Goal: Task Accomplishment & Management: Manage account settings

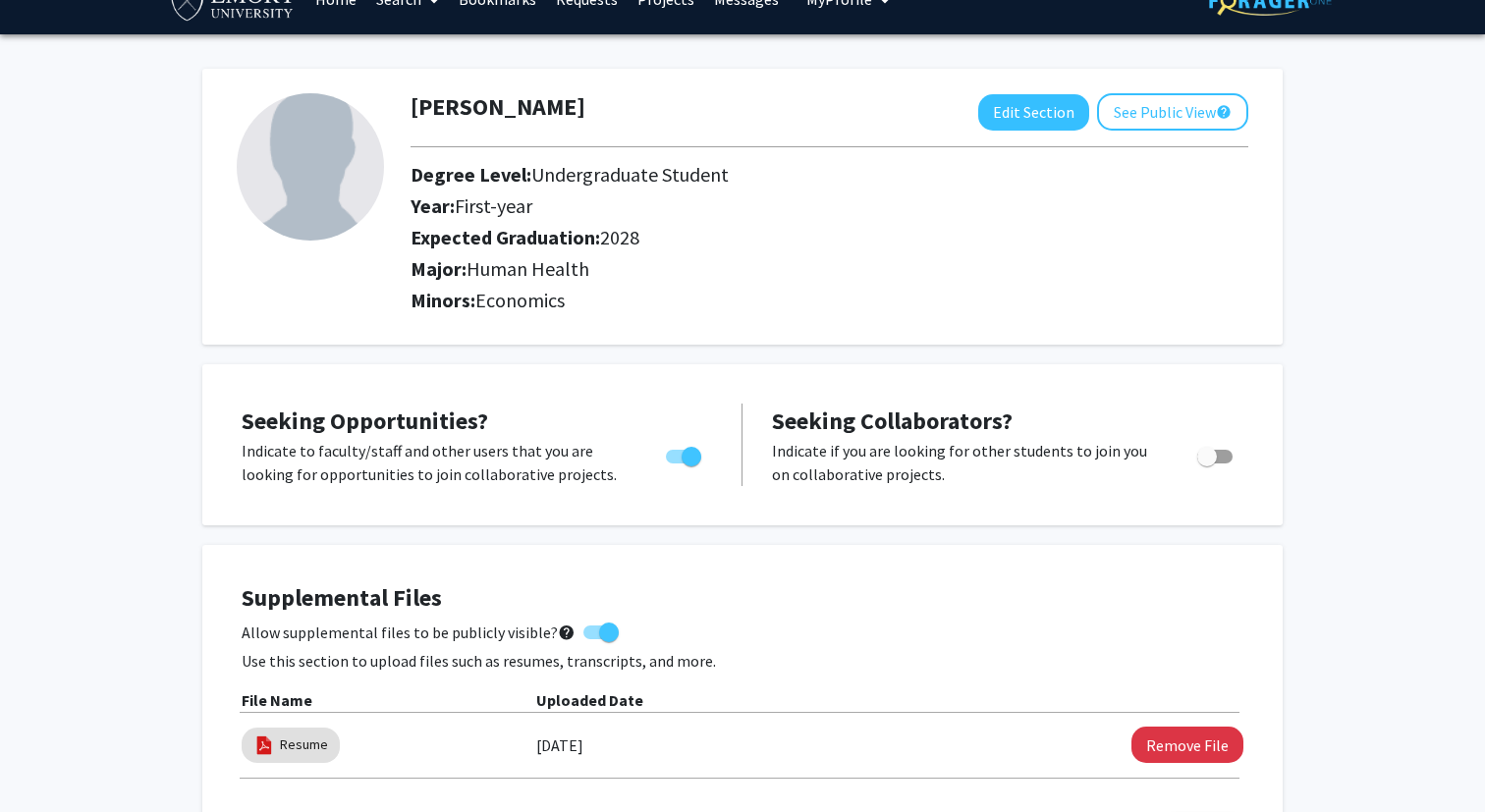
scroll to position [39, 0]
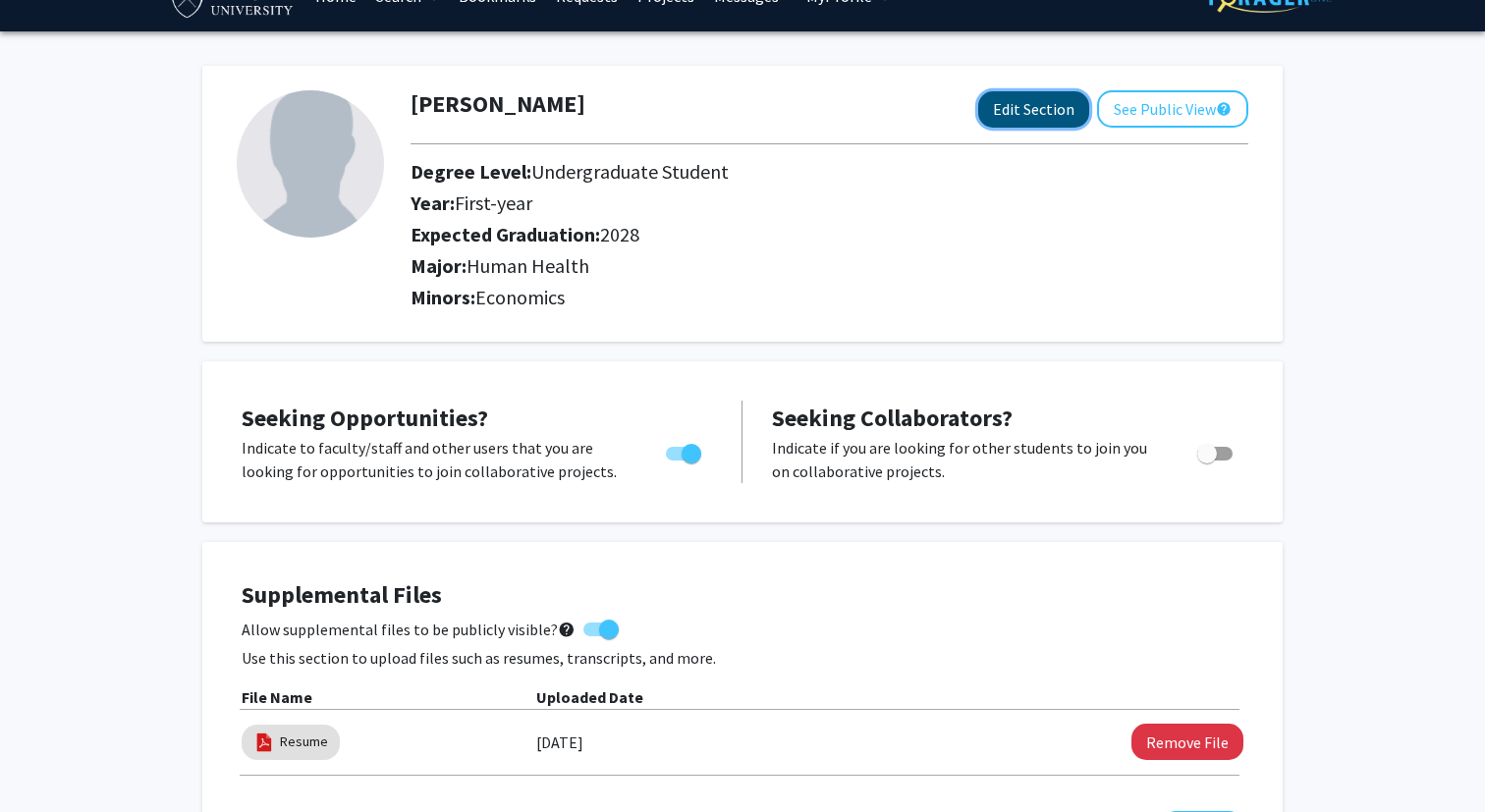
click at [1075, 99] on button "Edit Section" at bounding box center [1033, 109] width 111 height 36
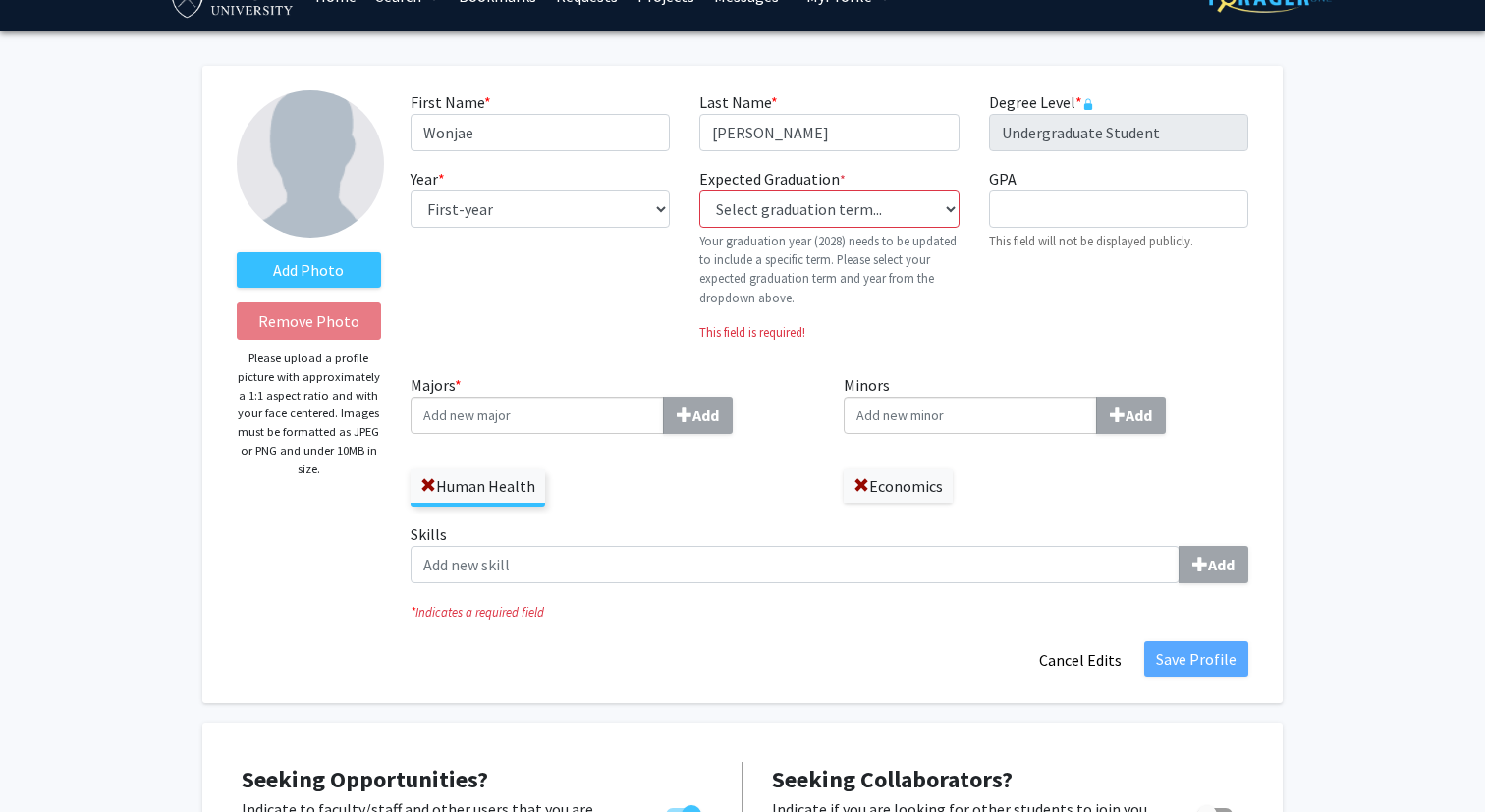
click at [563, 179] on div "Year * required --- First-year Sophomore Junior Senior Postbaccalaureate Certif…" at bounding box center [540, 262] width 289 height 191
click at [563, 195] on select "--- First-year Sophomore Junior Senior Postbaccalaureate Certificate" at bounding box center [540, 209] width 259 height 37
select select "sophomore"
click at [411, 191] on select "--- First-year Sophomore Junior Senior Postbaccalaureate Certificate" at bounding box center [540, 209] width 259 height 37
click at [845, 190] on label "Expected Graduation * required" at bounding box center [772, 179] width 146 height 24
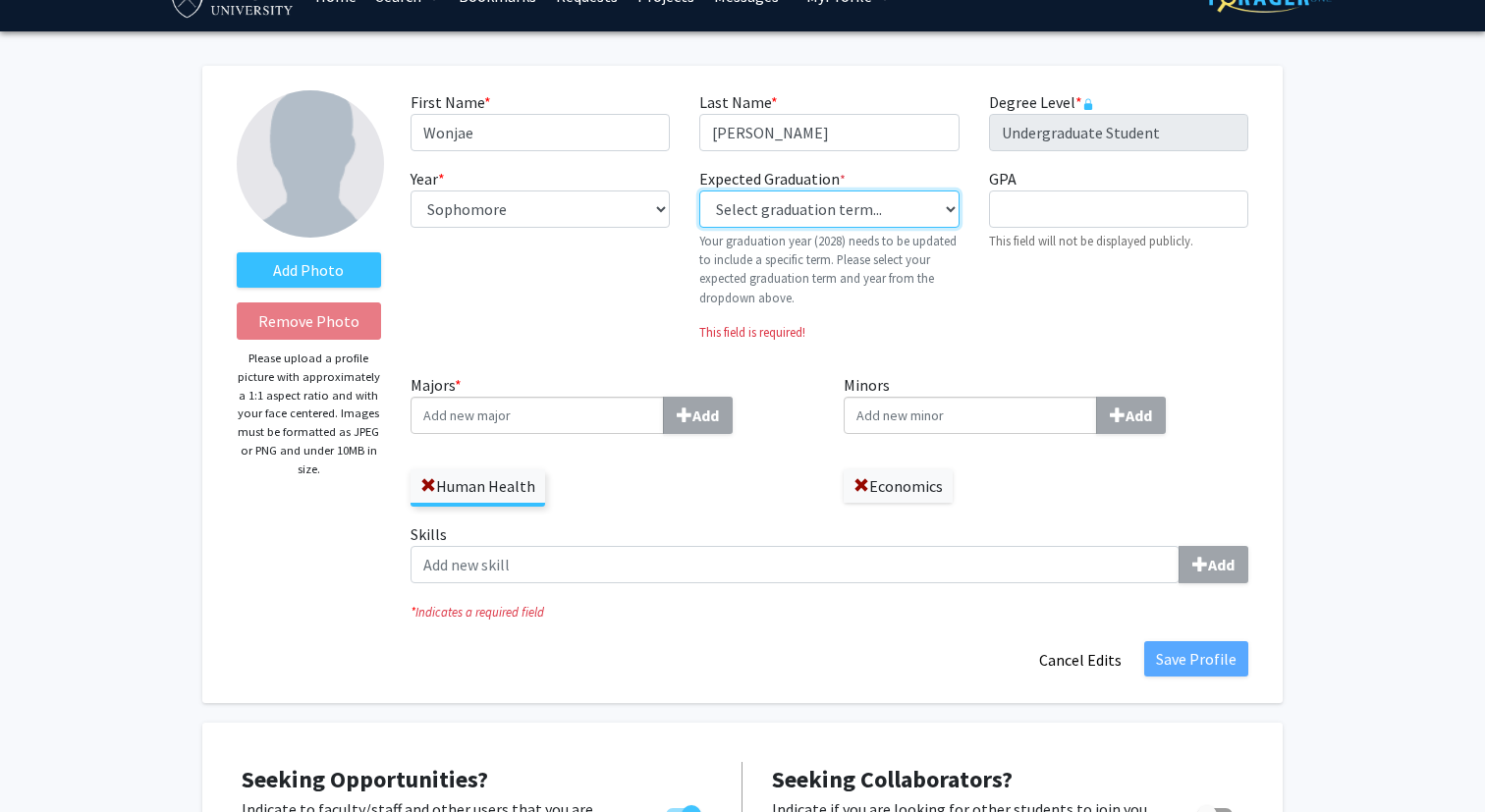
click at [845, 191] on select "Select graduation term... Previous: 2028 (Please select a specific term) Spring…" at bounding box center [828, 209] width 259 height 37
click at [845, 196] on select "Select graduation term... Previous: 2028 (Please select a specific term) Spring…" at bounding box center [828, 209] width 259 height 37
select select "42: spring_2028"
click at [699, 191] on select "Select graduation term... Previous: 2028 (Please select a specific term) Spring…" at bounding box center [828, 209] width 259 height 37
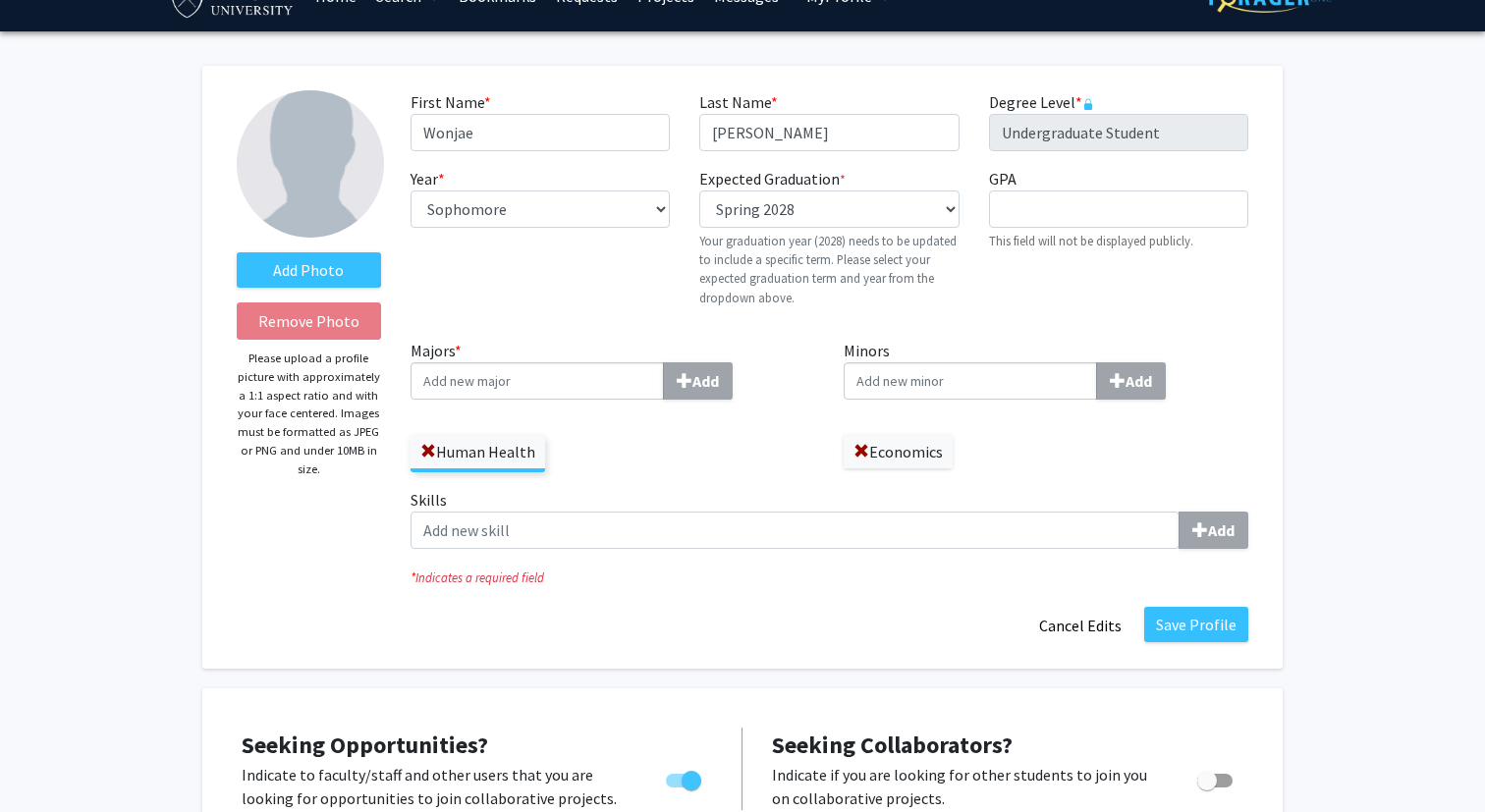
click at [525, 393] on input "Majors * Add" at bounding box center [537, 380] width 253 height 37
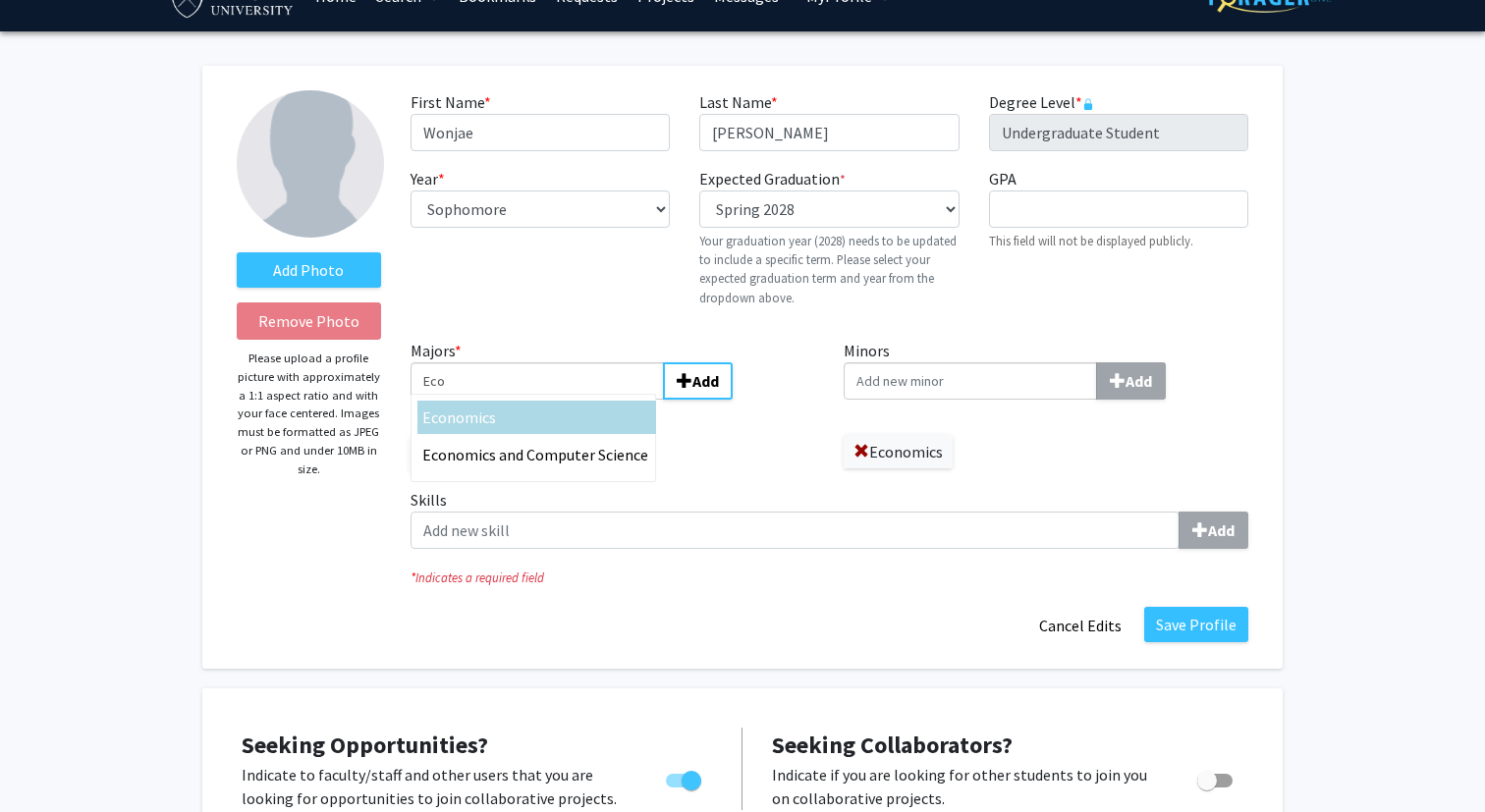
type input "Eco"
click at [483, 424] on span "nomics" at bounding box center [471, 418] width 49 height 20
click at [483, 400] on input "Eco" at bounding box center [537, 380] width 253 height 37
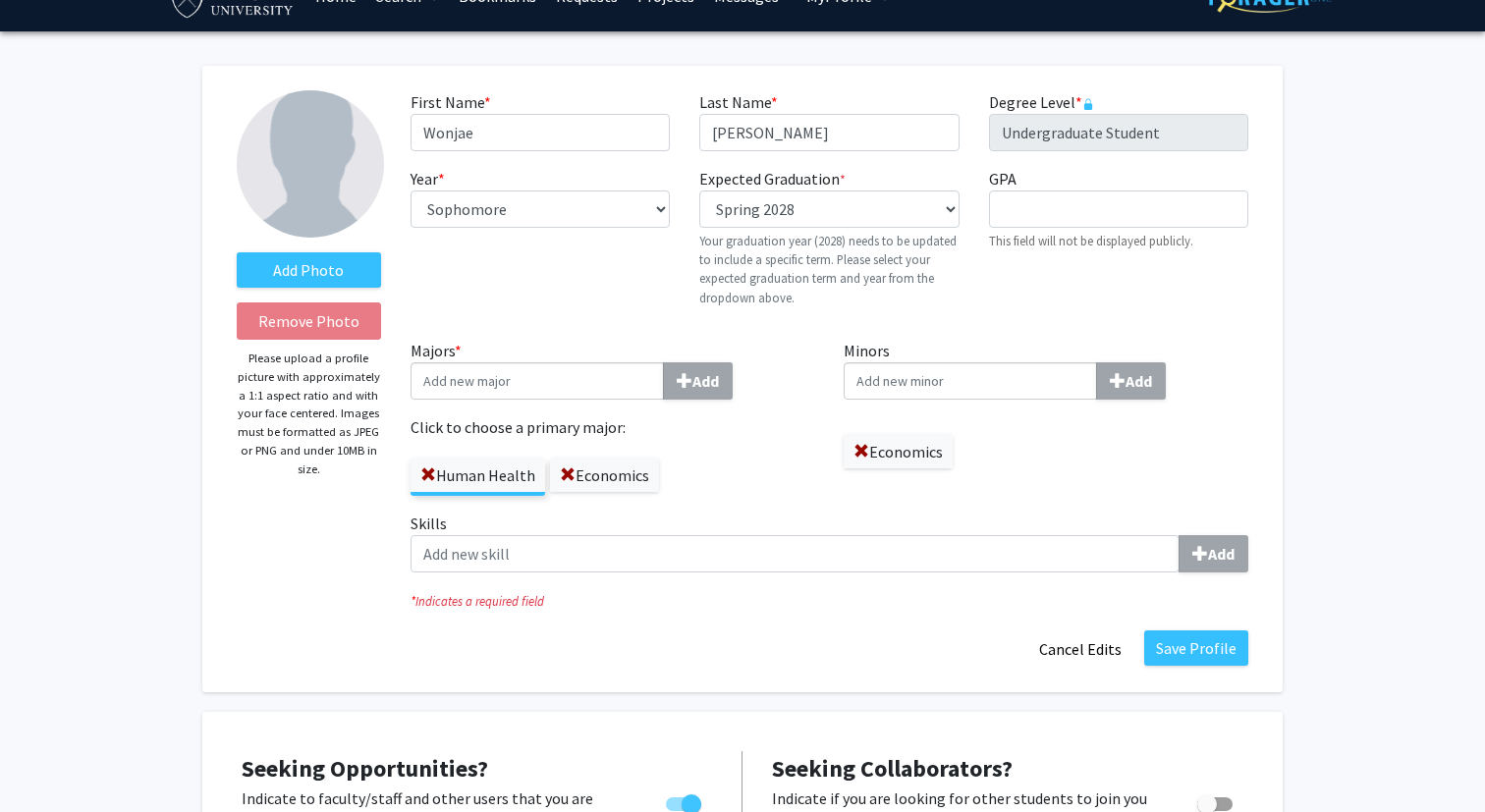
click at [463, 476] on label "Human Health" at bounding box center [478, 475] width 135 height 33
click at [0, 0] on input "Human Health" at bounding box center [0, 0] width 0 height 0
click at [630, 484] on label "Economics" at bounding box center [604, 475] width 109 height 33
click at [0, 0] on input "Economics" at bounding box center [0, 0] width 0 height 0
click at [474, 478] on label "Human Health" at bounding box center [478, 475] width 135 height 33
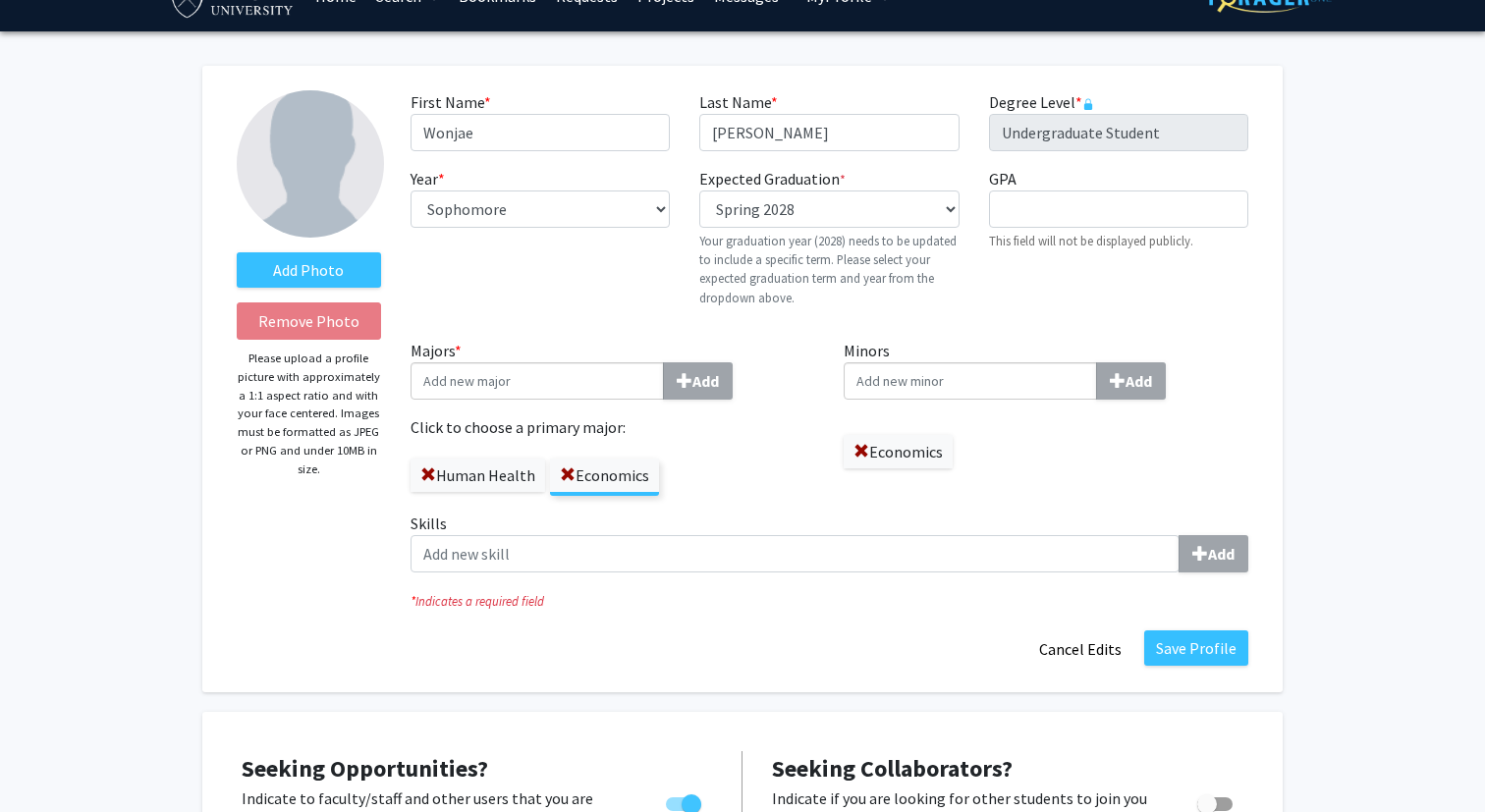
click at [0, 0] on input "Human Health" at bounding box center [0, 0] width 0 height 0
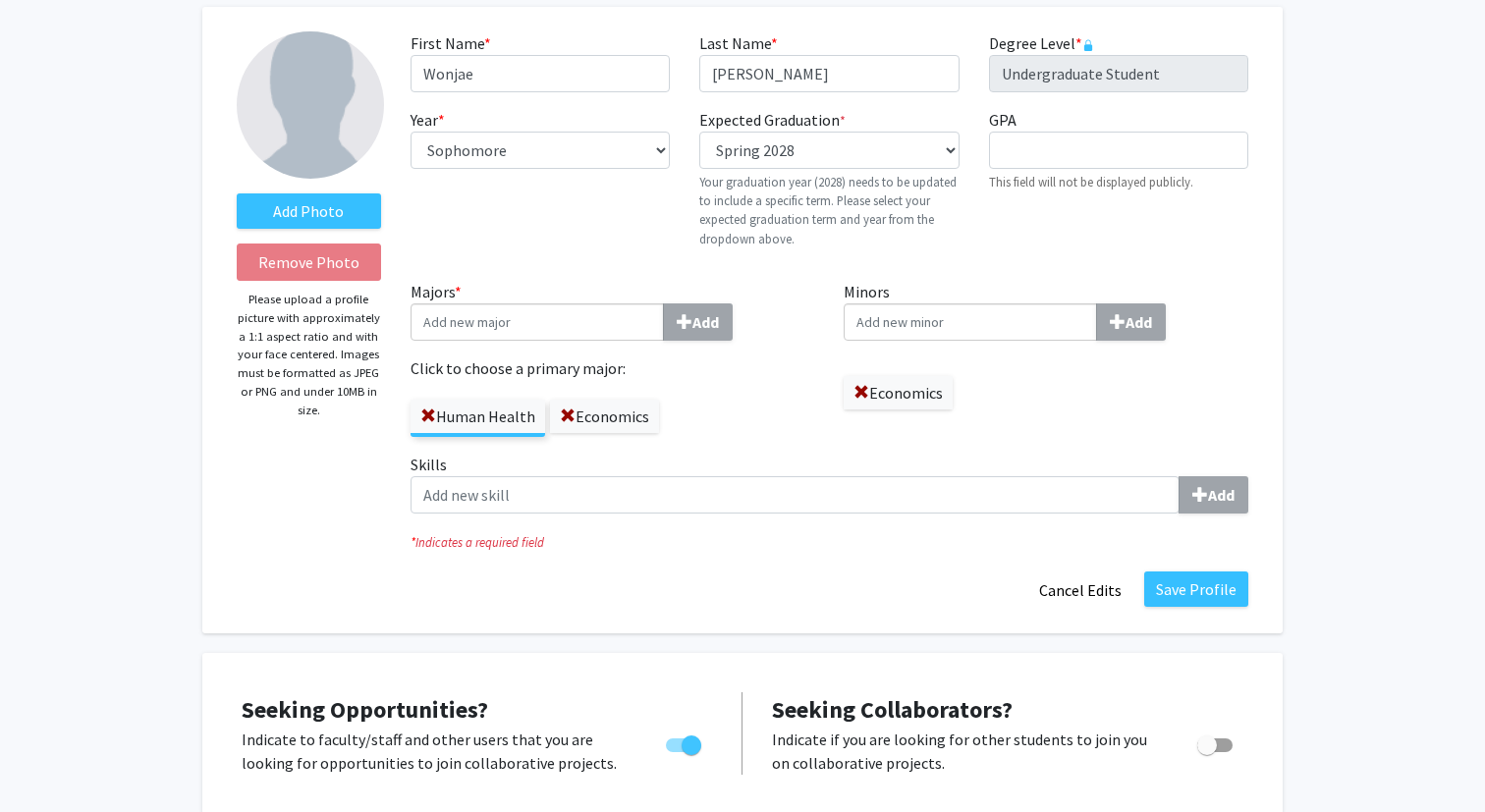
scroll to position [130, 0]
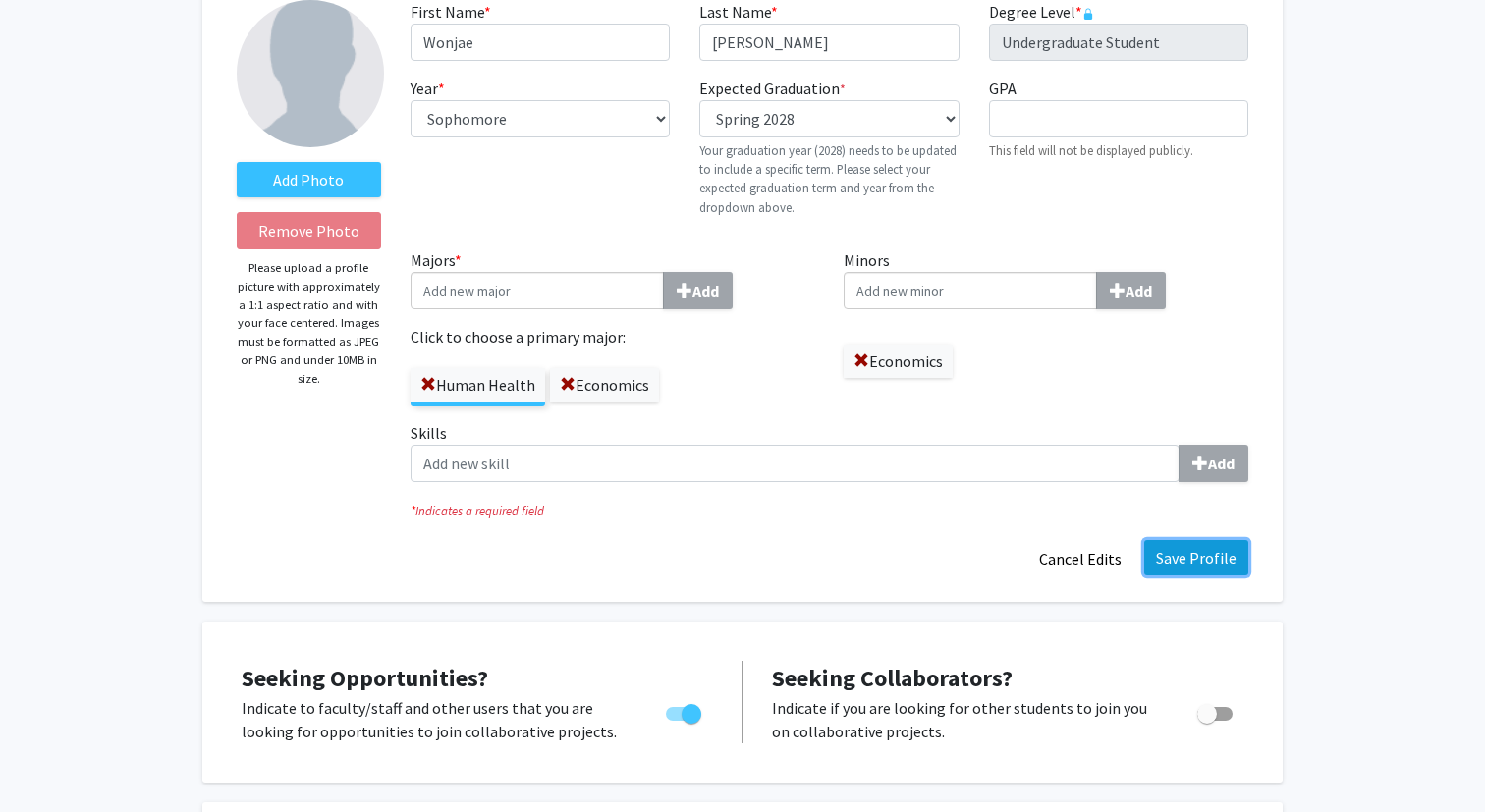
click at [1187, 544] on button "Save Profile" at bounding box center [1196, 557] width 104 height 35
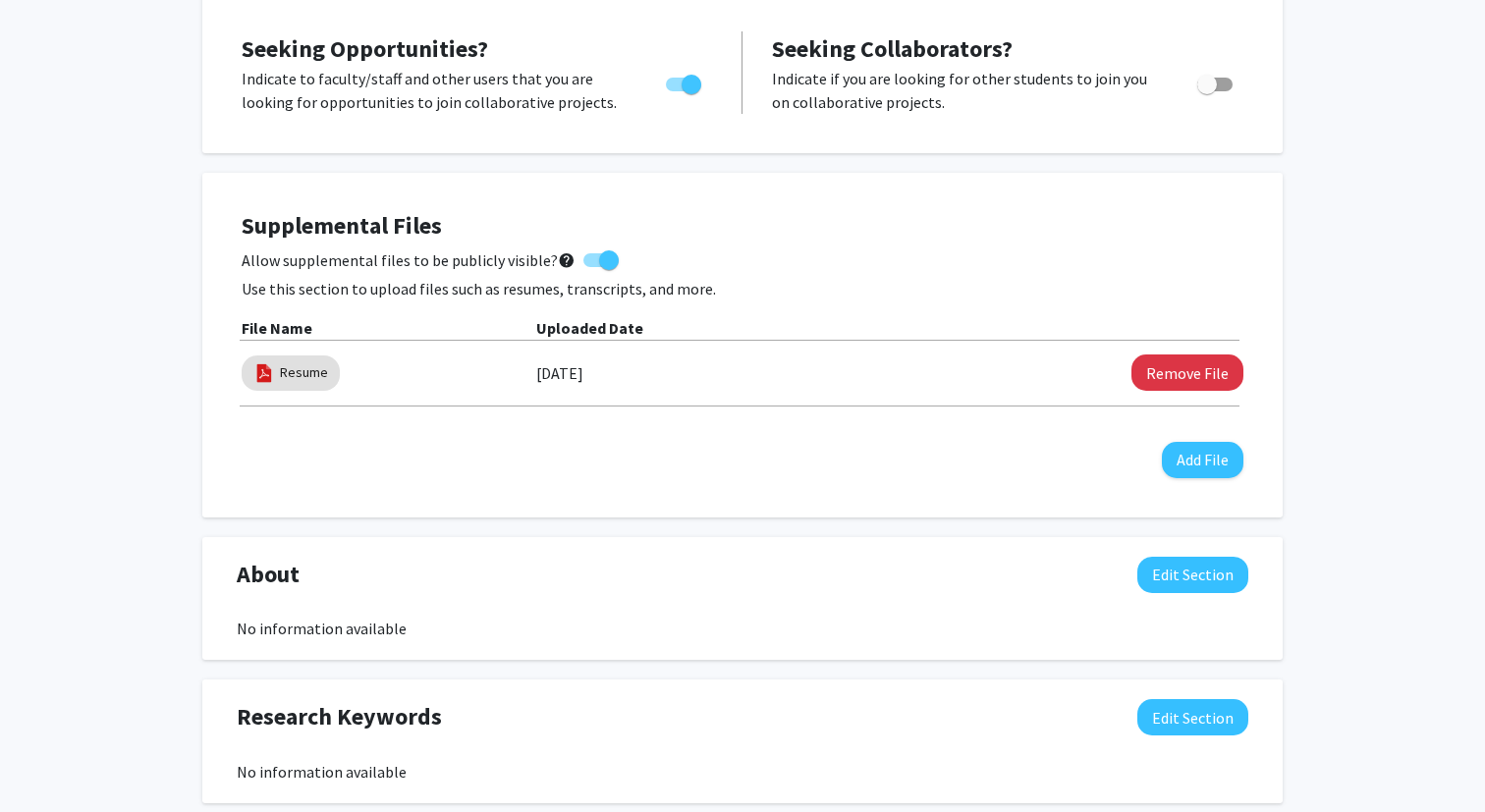
scroll to position [0, 0]
